Goal: Transaction & Acquisition: Book appointment/travel/reservation

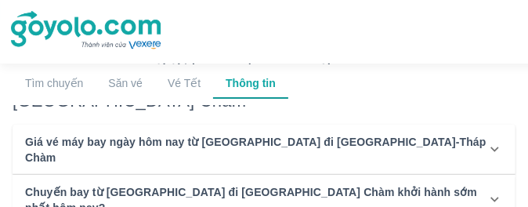
scroll to position [6152, 0]
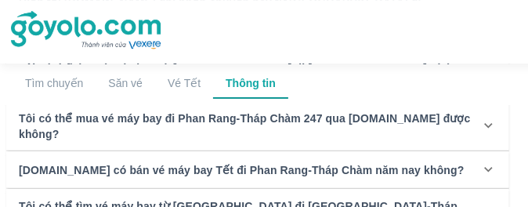
scroll to position [6532, 6]
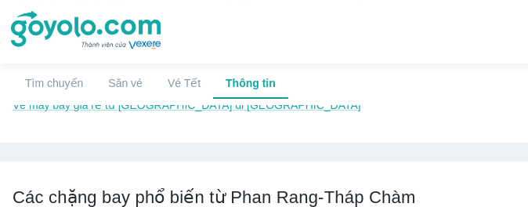
scroll to position [5021, 0]
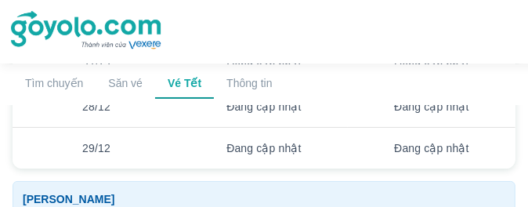
scroll to position [2921, 0]
